Goal: Information Seeking & Learning: Learn about a topic

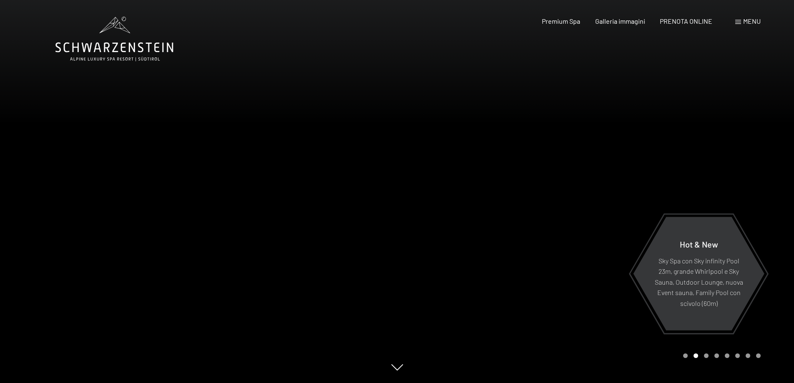
click at [464, 228] on div at bounding box center [595, 191] width 397 height 383
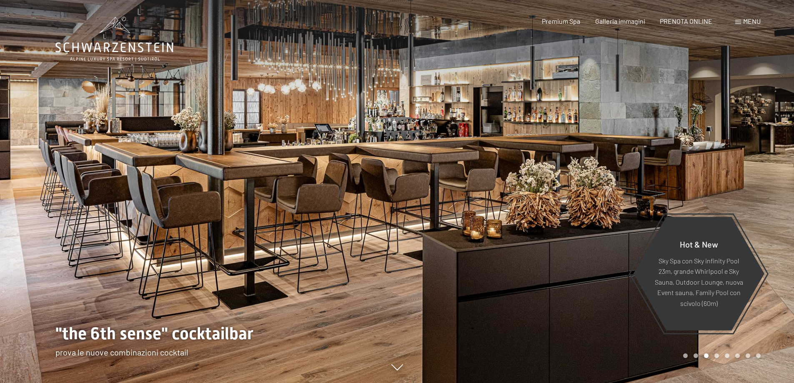
click at [452, 212] on div at bounding box center [595, 191] width 397 height 383
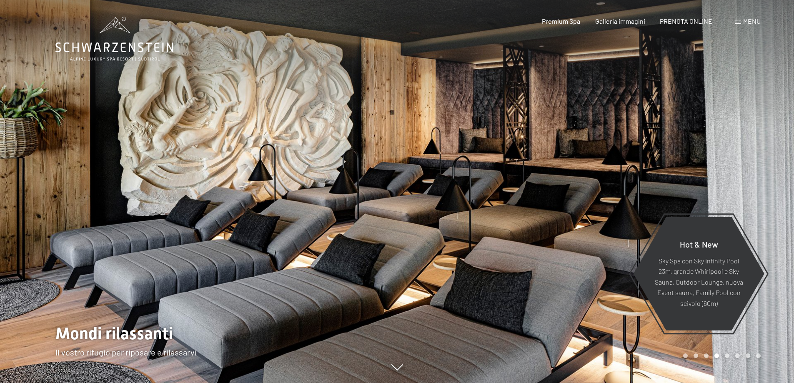
click at [452, 212] on div at bounding box center [595, 191] width 397 height 383
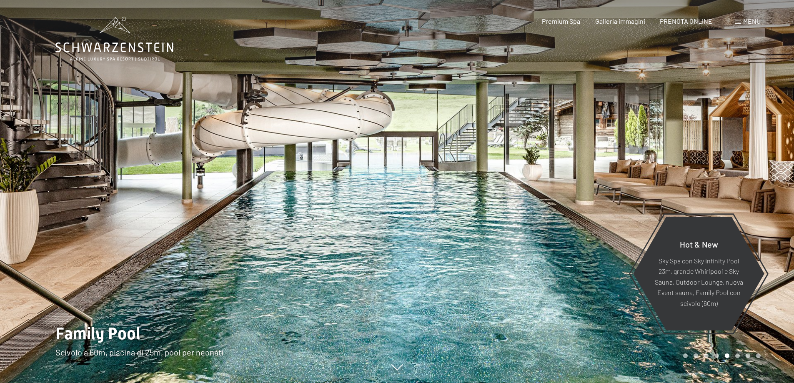
click at [452, 212] on div at bounding box center [595, 191] width 397 height 383
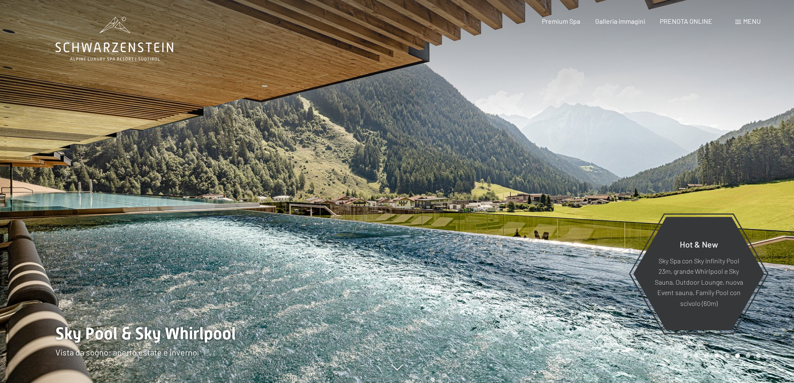
click at [452, 212] on div at bounding box center [595, 191] width 397 height 383
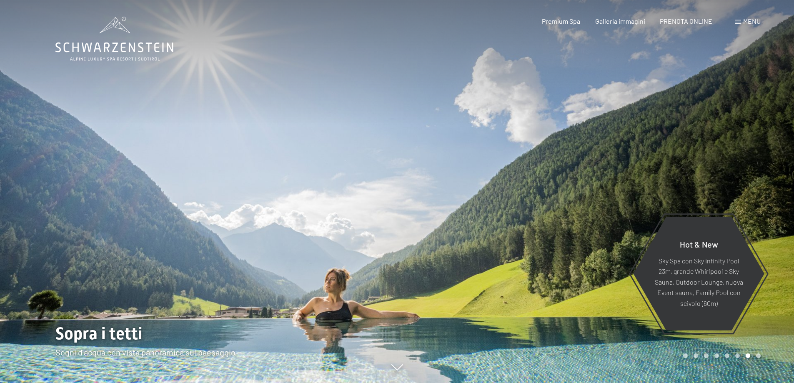
click at [452, 212] on div at bounding box center [595, 191] width 397 height 383
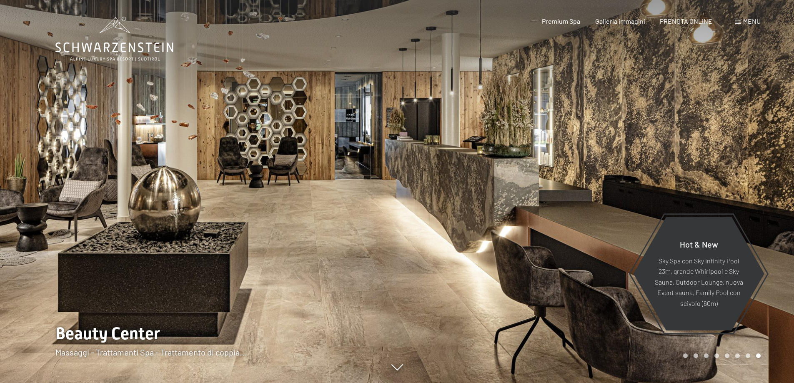
click at [452, 212] on div at bounding box center [595, 191] width 397 height 383
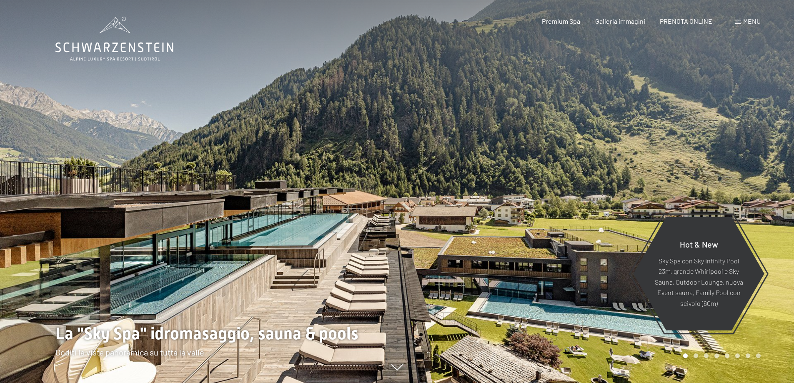
click at [452, 212] on div at bounding box center [595, 191] width 397 height 383
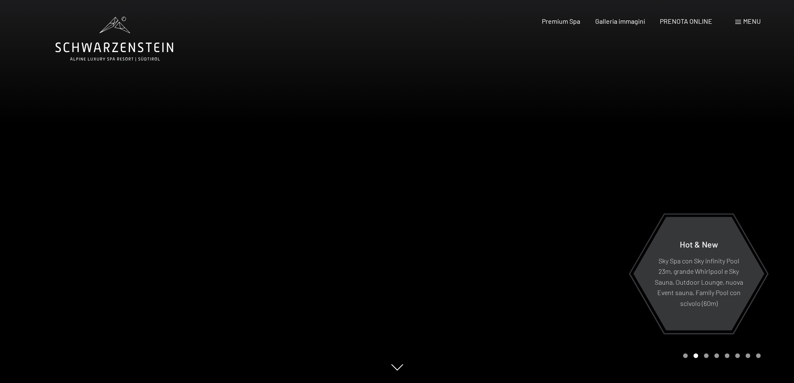
click at [452, 212] on div at bounding box center [595, 191] width 397 height 383
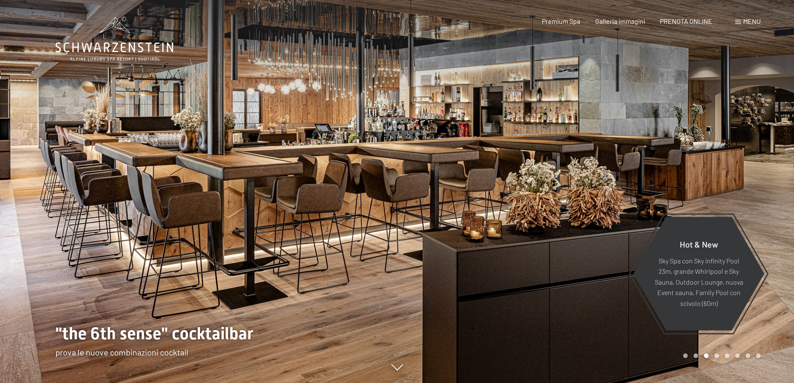
click at [740, 22] on span at bounding box center [738, 22] width 6 height 4
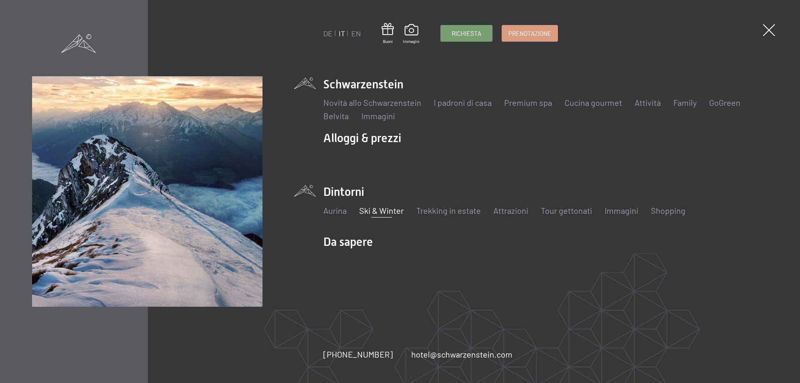
click at [363, 212] on link "Ski & Winter" at bounding box center [381, 210] width 45 height 10
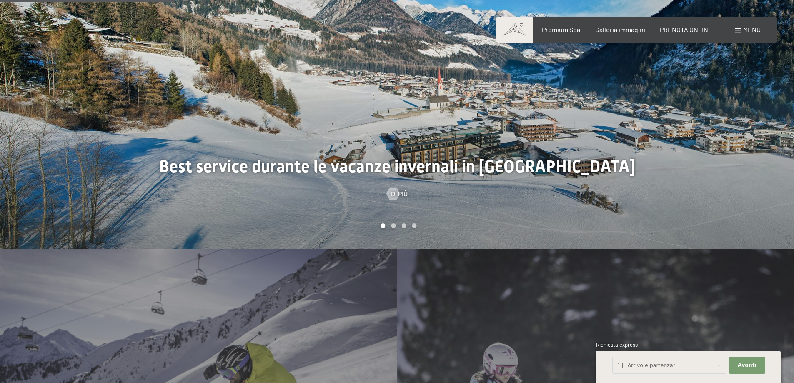
scroll to position [1083, 0]
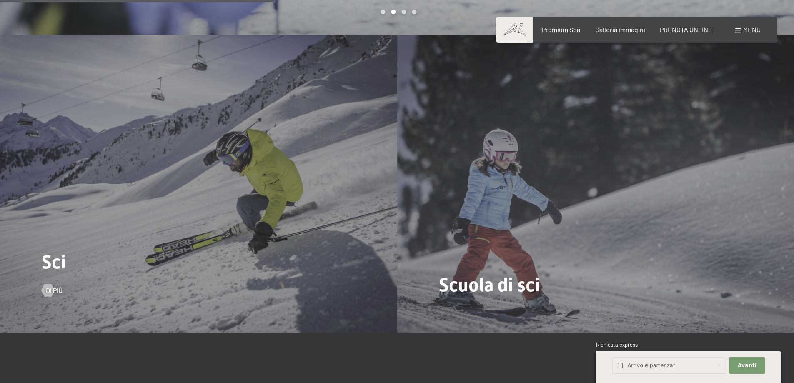
click at [184, 183] on div "Sci Di più" at bounding box center [198, 184] width 397 height 298
click at [60, 268] on span "Sci" at bounding box center [54, 262] width 24 height 22
click at [51, 289] on div at bounding box center [47, 290] width 7 height 13
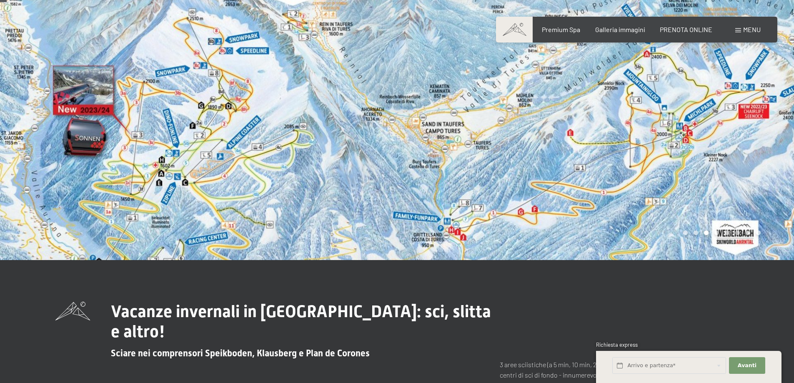
scroll to position [0, 0]
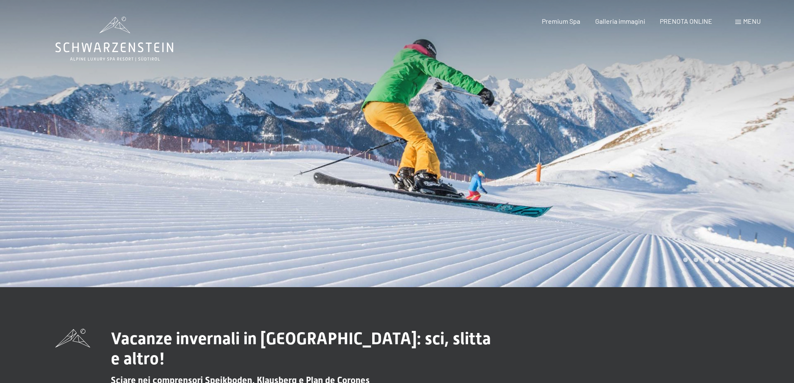
click at [123, 158] on div at bounding box center [198, 143] width 397 height 287
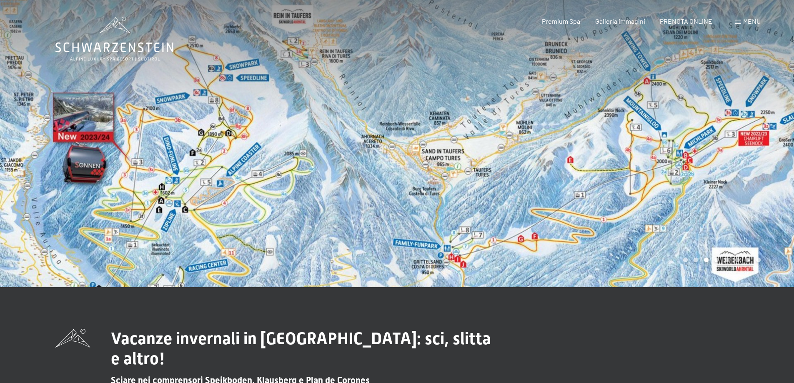
click at [738, 22] on span at bounding box center [738, 22] width 6 height 4
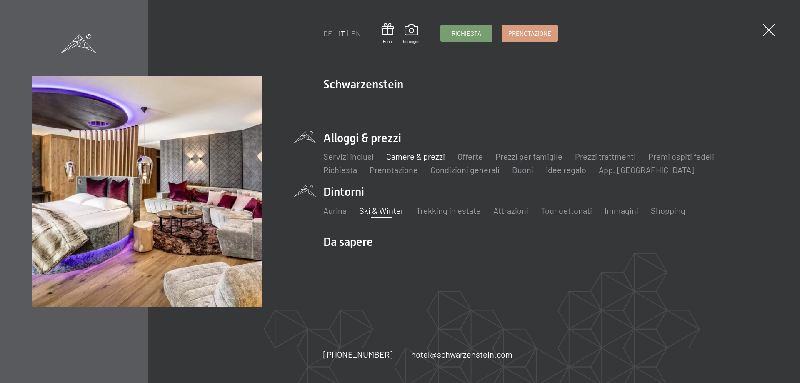
click at [418, 159] on link "Camere & prezzi" at bounding box center [415, 156] width 59 height 10
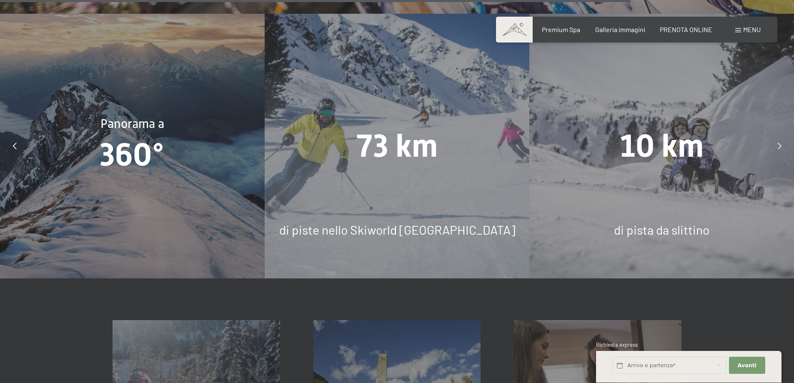
scroll to position [2125, 0]
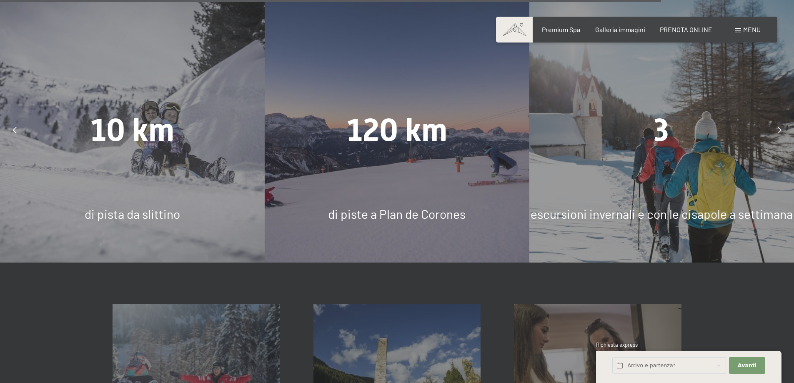
click at [408, 206] on span "di piste a Plan de Corones" at bounding box center [397, 213] width 138 height 15
click at [373, 123] on span "120 km" at bounding box center [397, 130] width 100 height 37
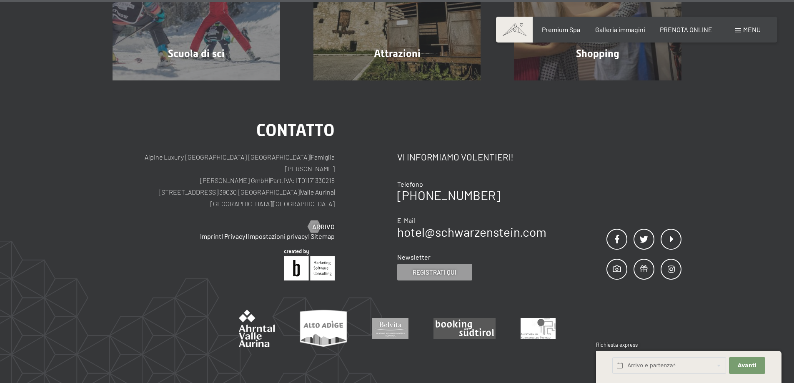
scroll to position [2589, 0]
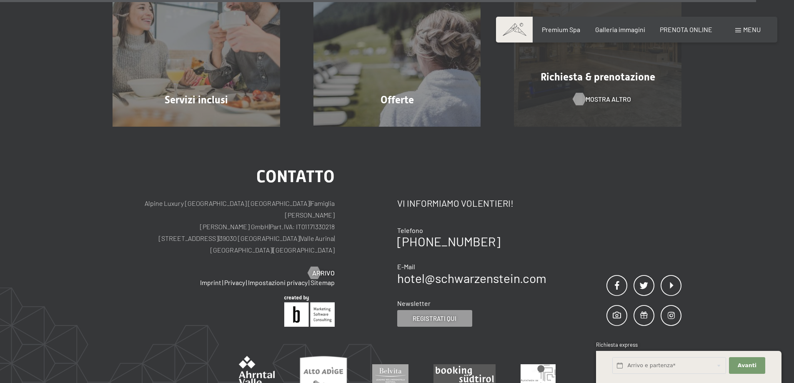
scroll to position [2724, 0]
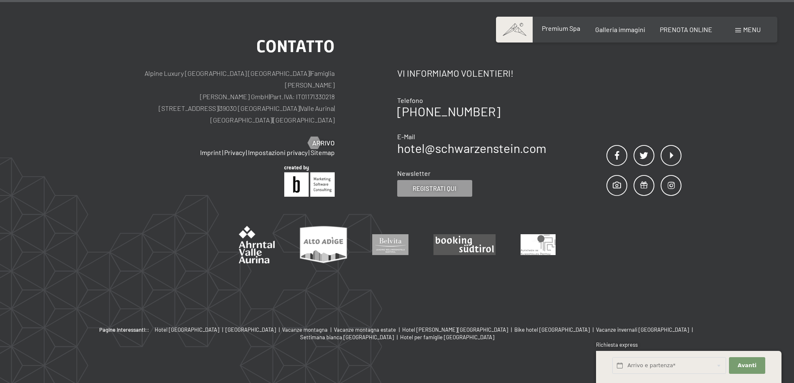
click at [565, 28] on span "Premium Spa" at bounding box center [561, 28] width 38 height 8
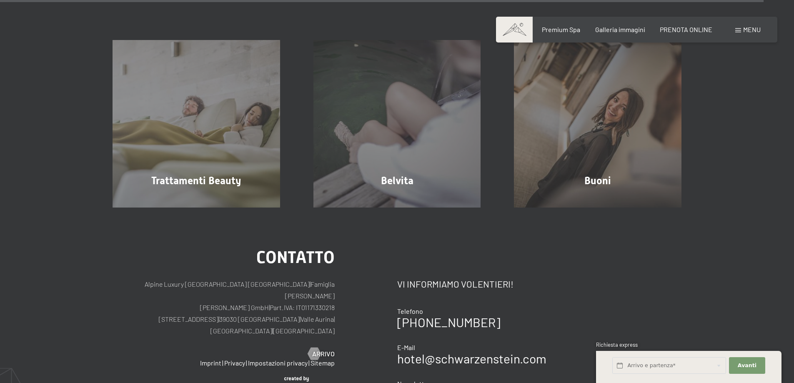
scroll to position [5346, 0]
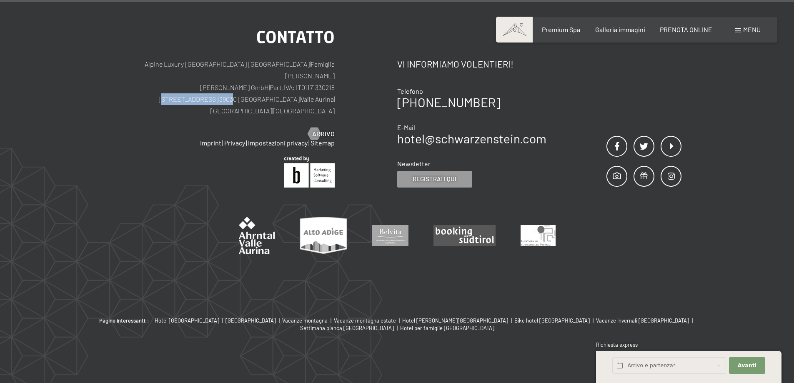
drag, startPoint x: 163, startPoint y: 95, endPoint x: 218, endPoint y: 96, distance: 55.0
click at [218, 96] on p "Alpine Luxury [GEOGRAPHIC_DATA] SCHWARZENSTEIN | Famiglia Zimmerhofer [PERSON_N…" at bounding box center [224, 87] width 222 height 58
